Goal: Transaction & Acquisition: Purchase product/service

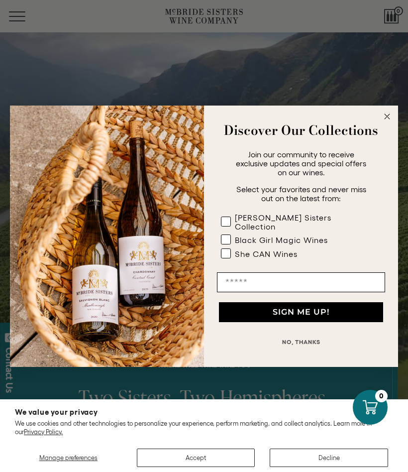
click at [382, 120] on circle "Close dialog" at bounding box center [387, 115] width 11 height 11
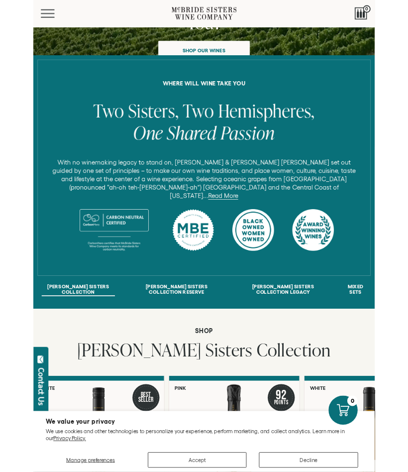
scroll to position [266, 0]
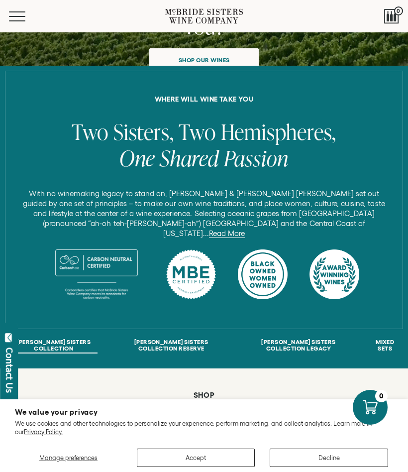
click at [245, 229] on link "Read More" at bounding box center [227, 233] width 36 height 9
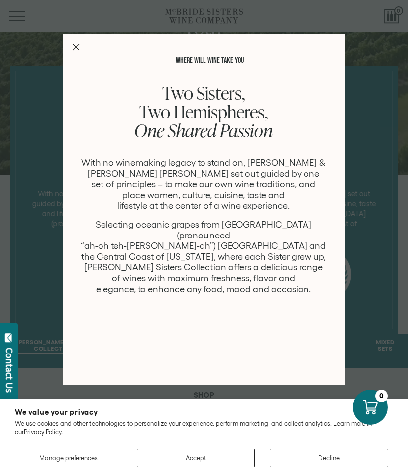
click at [74, 52] on div "WHERE WILL WINE TAKE YOU Two Sisters, Two Hemispheres, One Shared Passion With …" at bounding box center [204, 209] width 283 height 351
click at [88, 49] on div "WHERE WILL WINE TAKE YOU Two Sisters, Two Hemispheres, One Shared Passion With …" at bounding box center [204, 209] width 283 height 351
click at [82, 45] on div "WHERE WILL WINE TAKE YOU Two Sisters, Two Hemispheres, One Shared Passion With …" at bounding box center [204, 209] width 283 height 351
click at [75, 46] on line "Close Modal" at bounding box center [76, 47] width 6 height 6
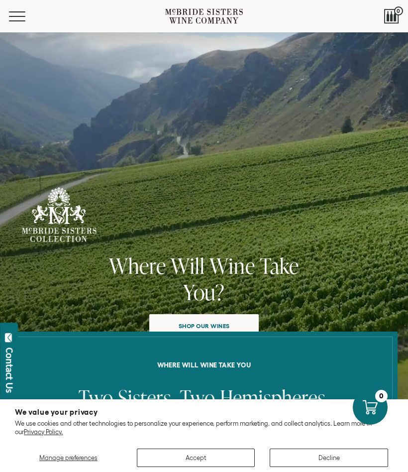
click at [396, 15] on div at bounding box center [391, 16] width 15 height 15
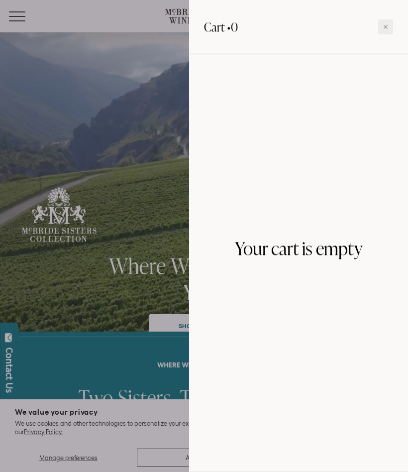
click at [387, 29] on icon at bounding box center [385, 26] width 5 height 5
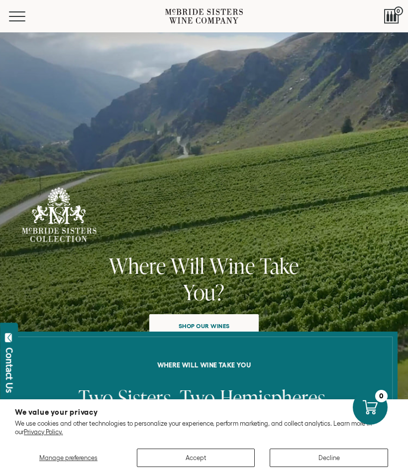
click at [25, 12] on span "Mobile Menu Trigger" at bounding box center [17, 11] width 16 height 1
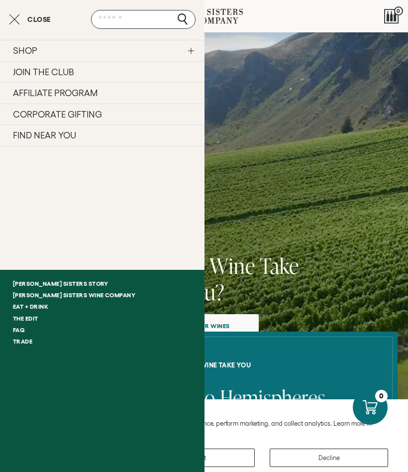
click at [62, 50] on link "SHOP" at bounding box center [102, 50] width 205 height 21
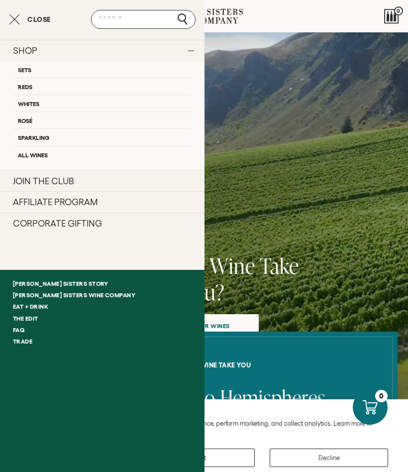
click at [55, 101] on link "Whites" at bounding box center [102, 103] width 177 height 17
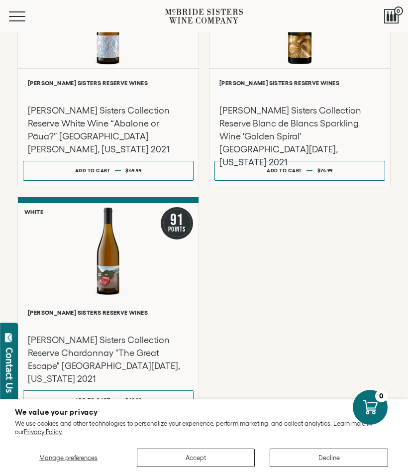
scroll to position [682, 0]
